Goal: Book appointment/travel/reservation

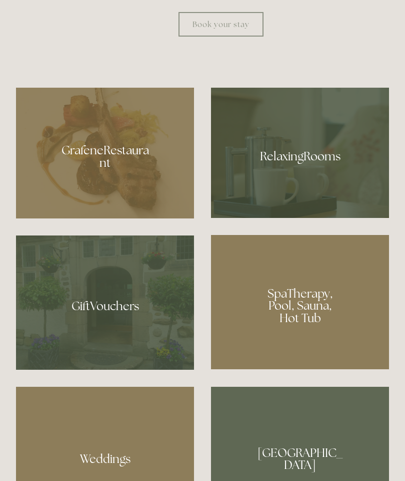
scroll to position [665, 0]
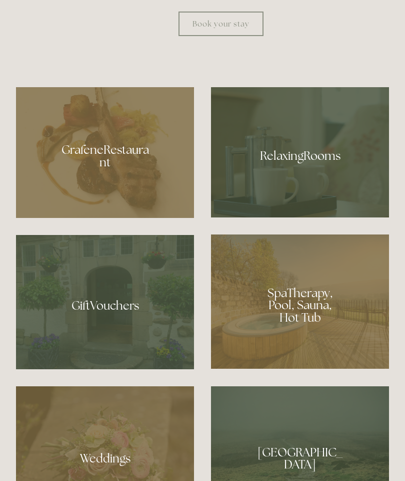
click at [312, 368] on div at bounding box center [300, 301] width 178 height 134
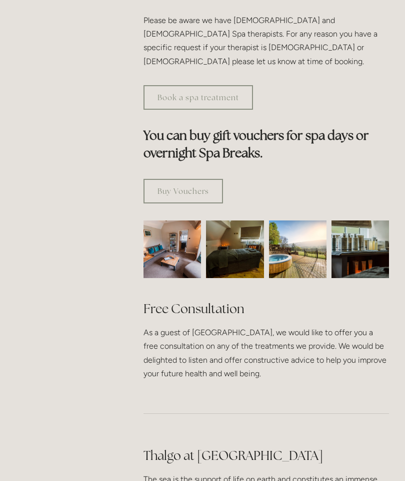
scroll to position [585, 0]
click at [237, 242] on img at bounding box center [235, 250] width 87 height 58
click at [309, 257] on img at bounding box center [298, 250] width 58 height 58
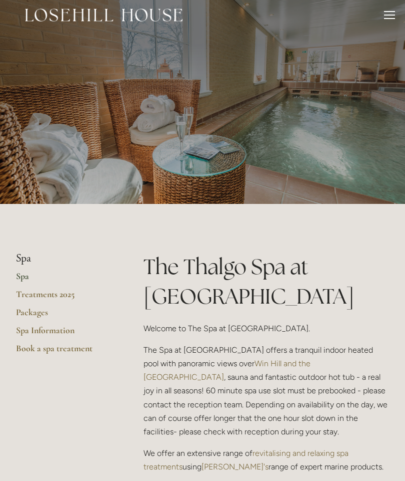
scroll to position [0, 0]
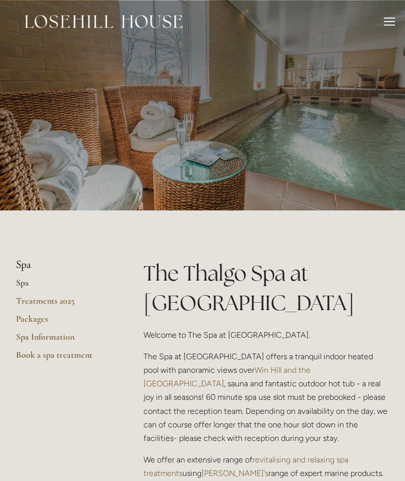
click at [358, 183] on div at bounding box center [202, 105] width 405 height 210
click at [32, 314] on link "Packages" at bounding box center [64, 322] width 96 height 18
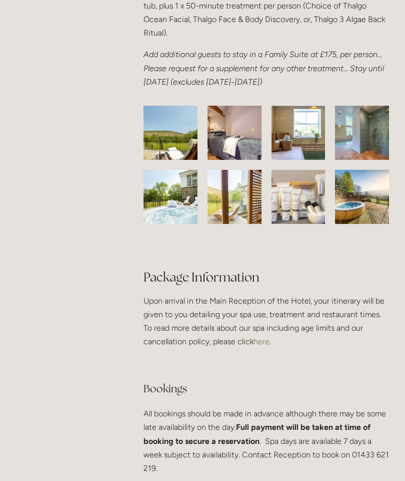
scroll to position [1760, 0]
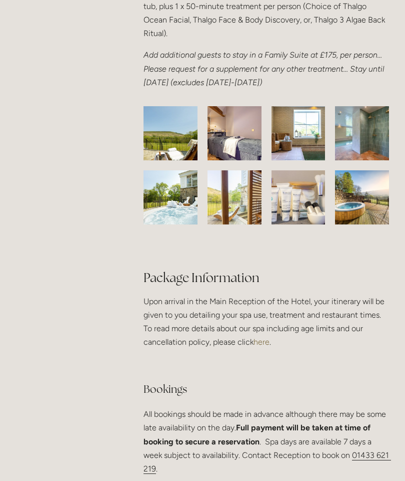
click at [165, 178] on img at bounding box center [170, 197] width 81 height 54
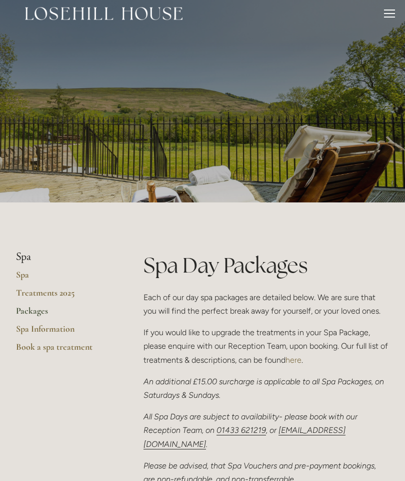
scroll to position [0, 0]
